Goal: Task Accomplishment & Management: Manage account settings

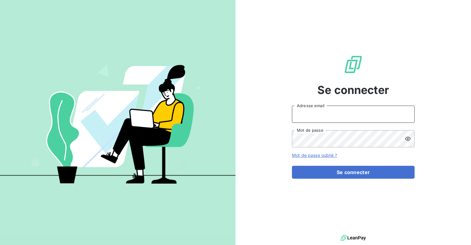
type input "[PERSON_NAME][EMAIL_ADDRESS][DOMAIN_NAME]"
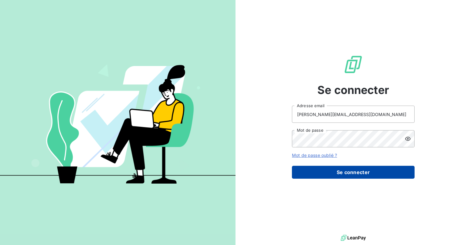
click at [369, 169] on button "Se connecter" at bounding box center [353, 172] width 123 height 13
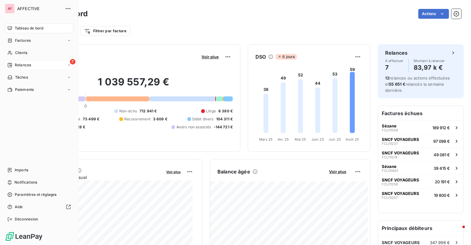
click at [10, 64] on icon at bounding box center [10, 65] width 4 height 4
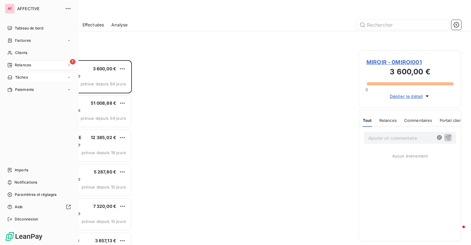
scroll to position [180, 97]
